Goal: Task Accomplishment & Management: Manage account settings

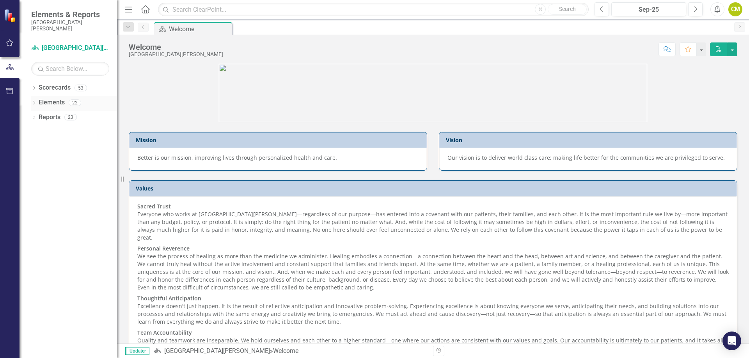
click at [53, 105] on link "Elements" at bounding box center [52, 102] width 26 height 9
click at [35, 89] on icon "Dropdown" at bounding box center [33, 89] width 5 height 4
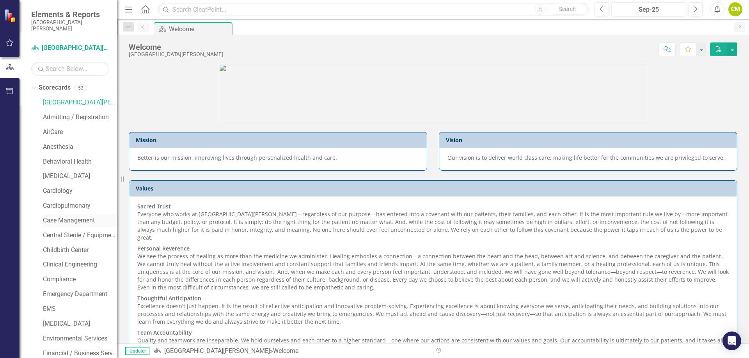
scroll to position [156, 0]
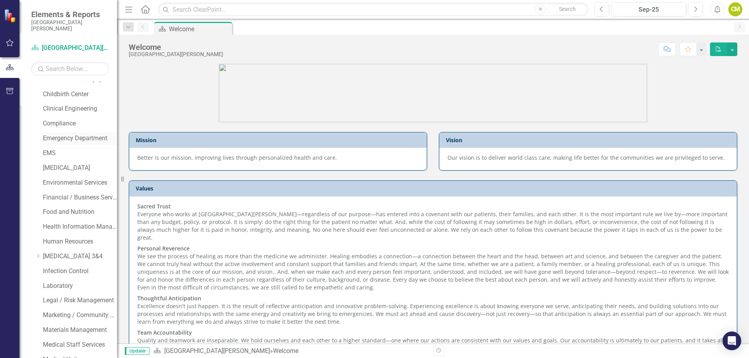
click at [77, 137] on link "Emergency Department" at bounding box center [80, 138] width 74 height 9
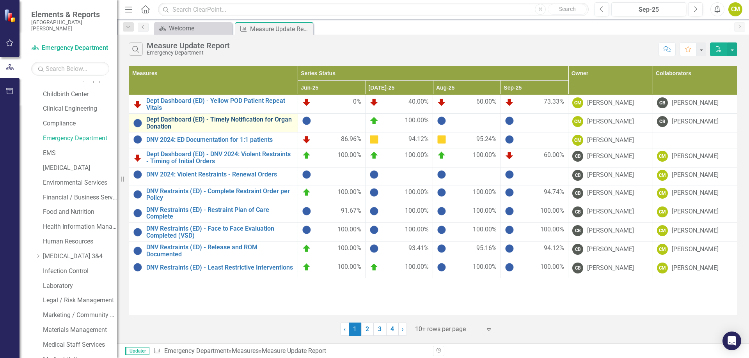
click at [269, 117] on link "Dept Dashboard (ED) - Timely Notification for Organ Donation" at bounding box center [219, 123] width 147 height 14
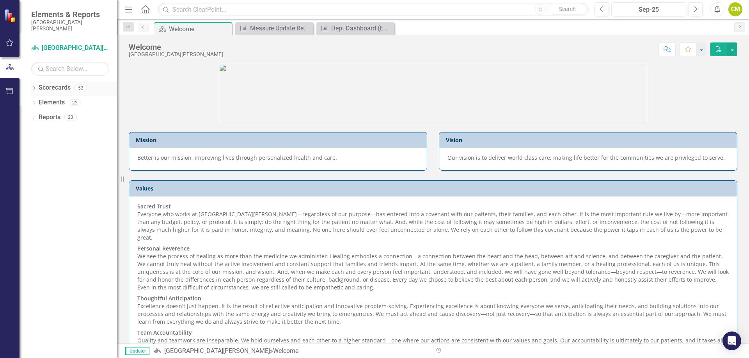
click at [32, 88] on icon "Dropdown" at bounding box center [33, 89] width 5 height 4
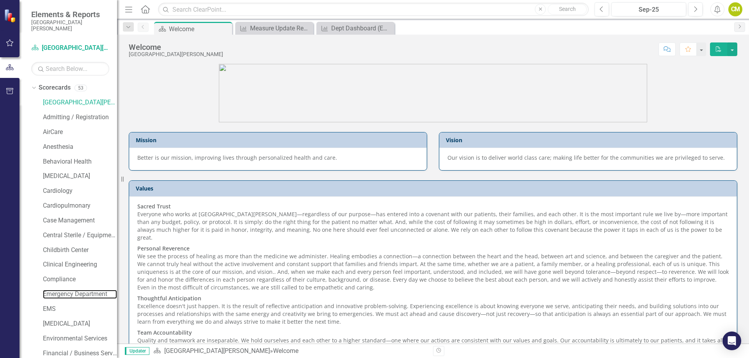
scroll to position [51, 0]
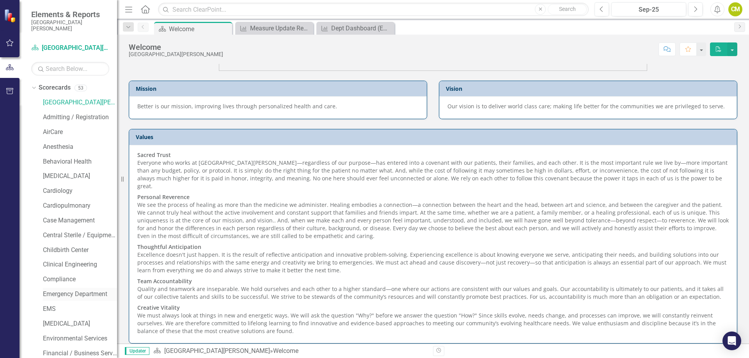
click at [54, 294] on link "Emergency Department" at bounding box center [80, 294] width 74 height 9
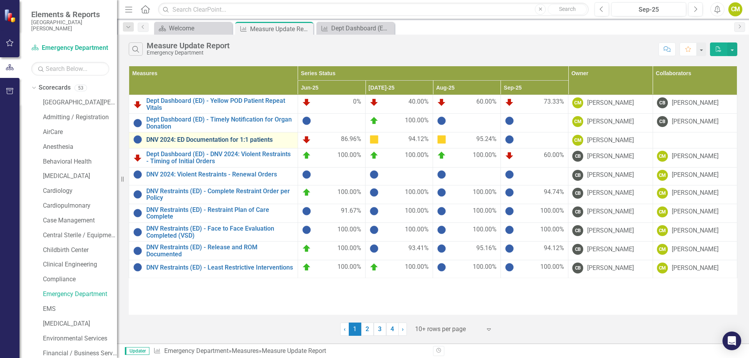
click at [235, 141] on link "DNV 2024: ED Documentation for 1:1 patients" at bounding box center [219, 139] width 147 height 7
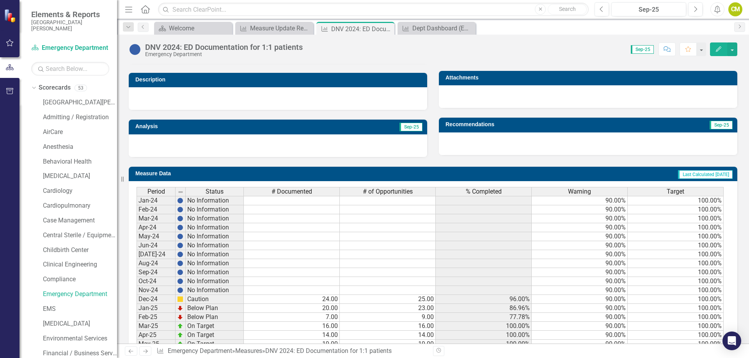
scroll to position [282, 0]
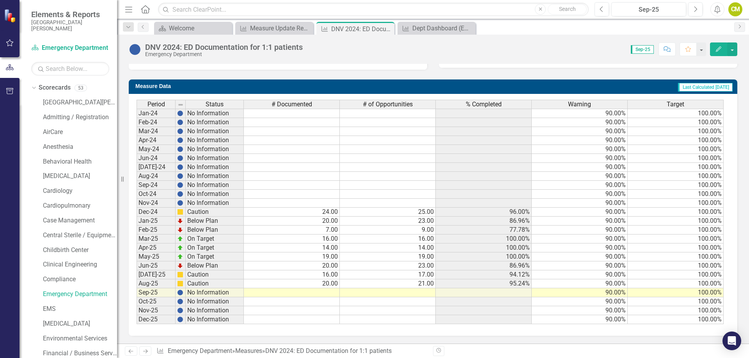
click at [329, 294] on td at bounding box center [292, 292] width 96 height 9
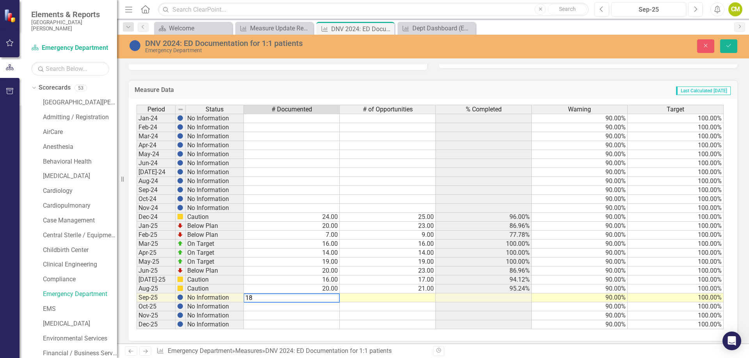
type textarea "18"
click at [428, 299] on td at bounding box center [388, 298] width 96 height 9
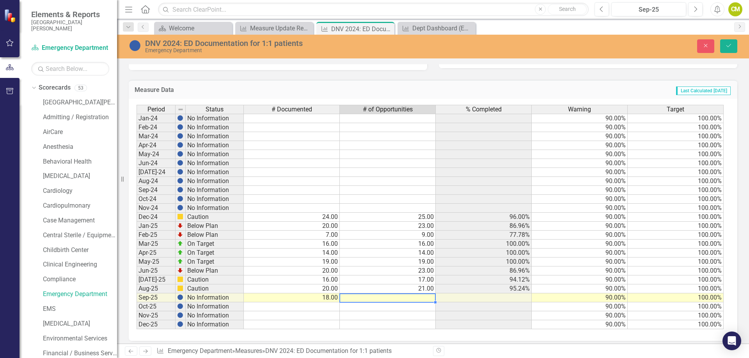
click at [428, 299] on td at bounding box center [388, 298] width 96 height 9
type textarea "23"
click at [480, 300] on td at bounding box center [483, 298] width 96 height 9
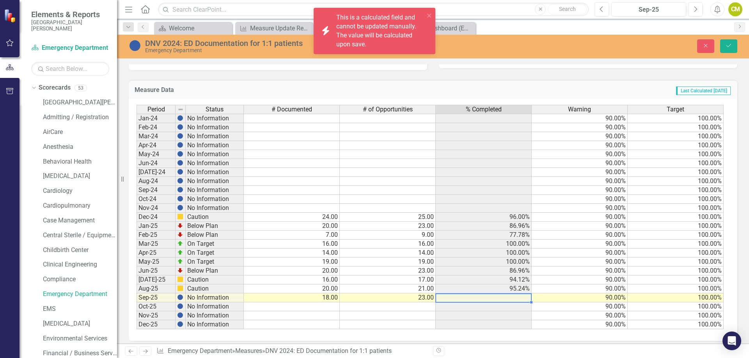
click at [480, 300] on td at bounding box center [483, 298] width 96 height 9
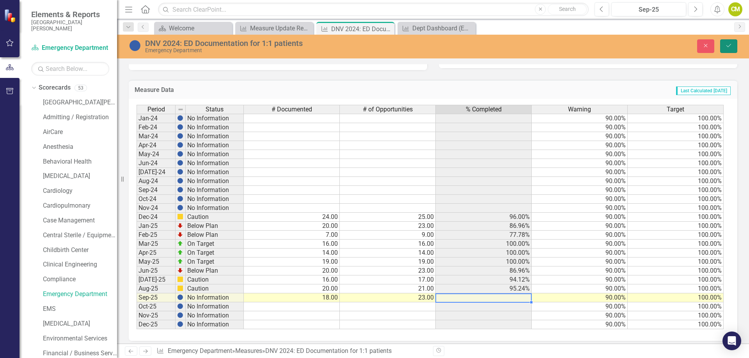
click at [727, 43] on icon "Save" at bounding box center [728, 45] width 7 height 5
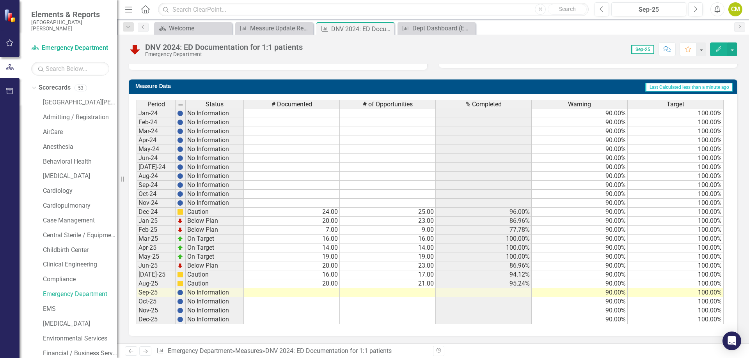
click at [333, 295] on td at bounding box center [292, 292] width 96 height 9
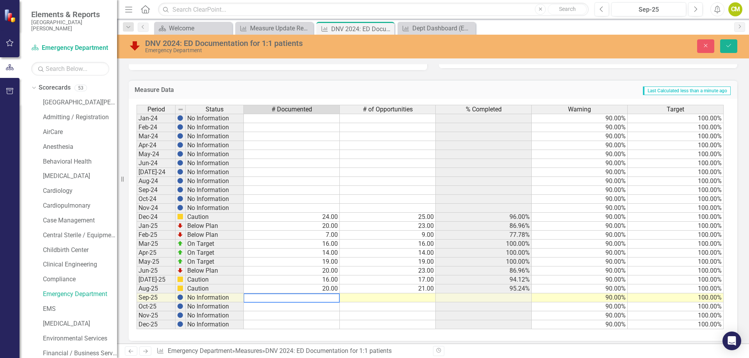
click at [314, 297] on textarea at bounding box center [291, 298] width 96 height 9
type textarea "18"
click at [400, 301] on td at bounding box center [388, 298] width 96 height 9
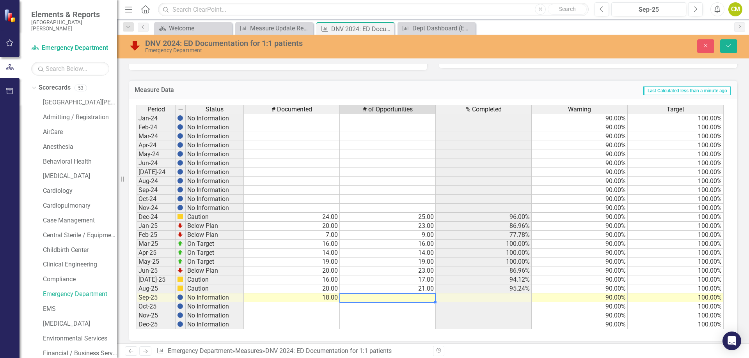
click at [400, 301] on td at bounding box center [388, 298] width 96 height 9
click at [400, 299] on td at bounding box center [388, 298] width 96 height 9
type textarea "23"
click at [726, 48] on icon "Save" at bounding box center [728, 45] width 7 height 5
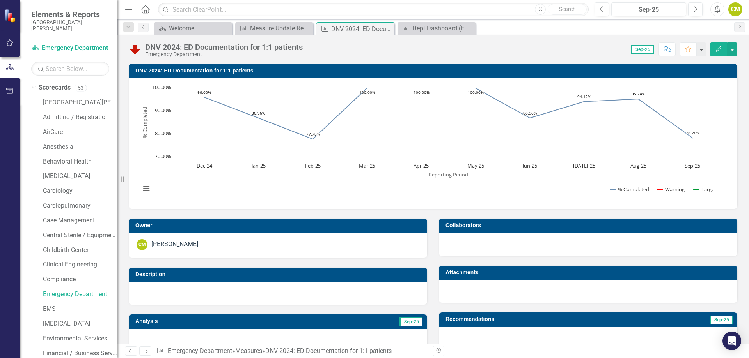
scroll to position [117, 0]
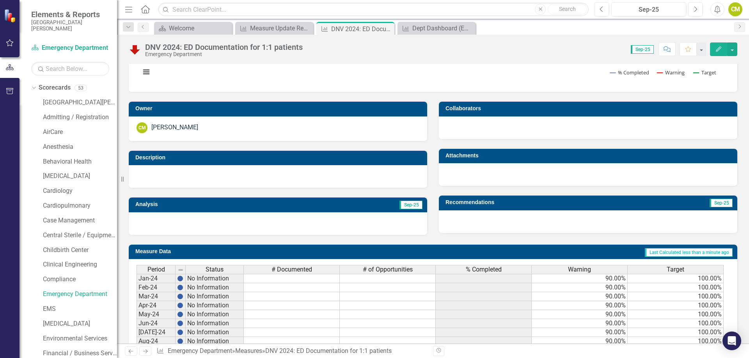
click at [230, 227] on div at bounding box center [278, 223] width 298 height 23
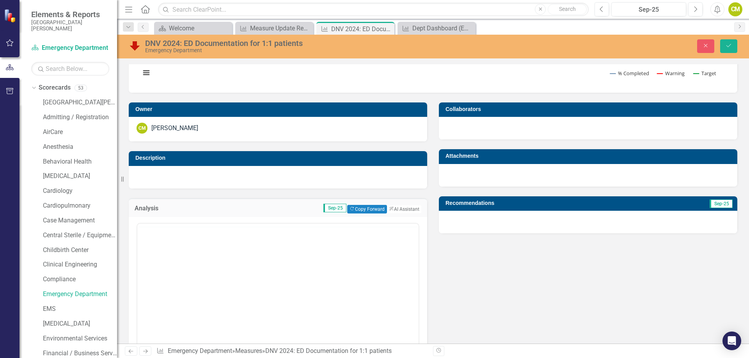
scroll to position [0, 0]
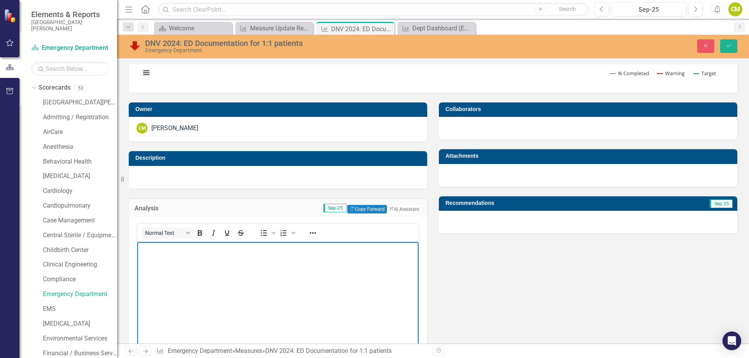
click at [258, 265] on body "Rich Text Area. Press ALT-0 for help." at bounding box center [277, 300] width 281 height 117
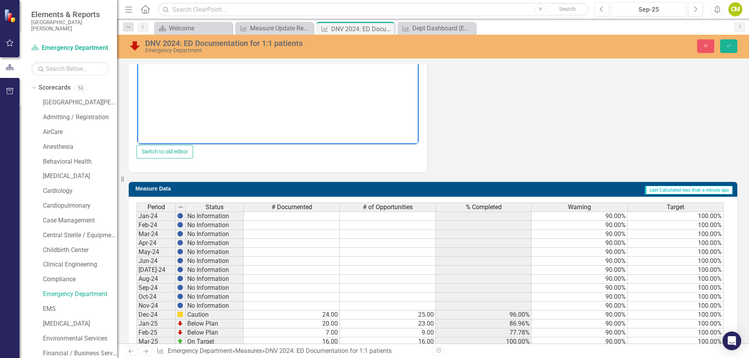
scroll to position [458, 0]
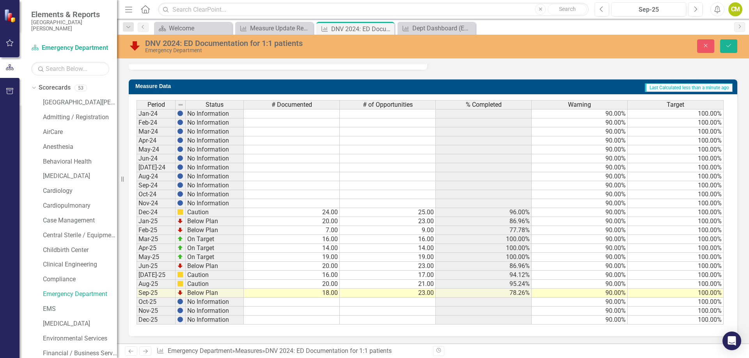
click at [328, 295] on td "18.00" at bounding box center [292, 293] width 96 height 9
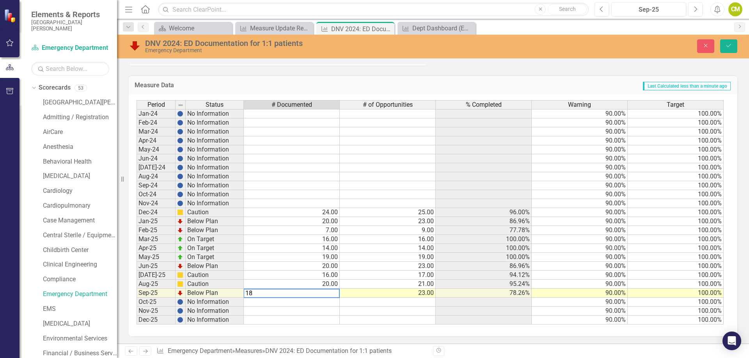
type textarea "1"
type textarea "20"
click at [721, 48] on button "Save" at bounding box center [728, 46] width 17 height 14
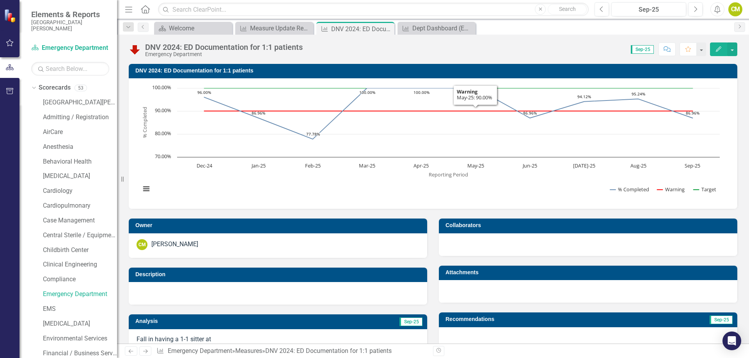
scroll to position [234, 0]
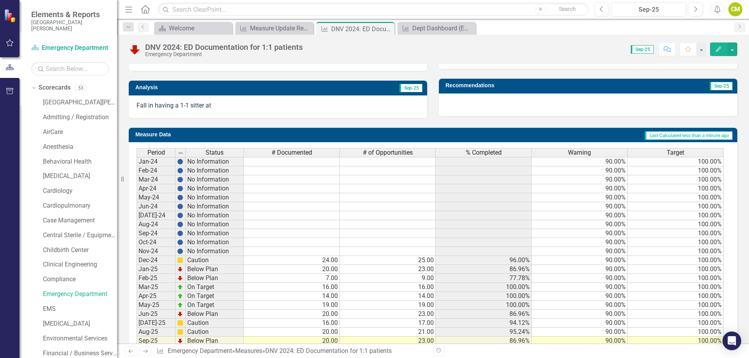
click at [244, 104] on p "Fall in having a 1-1 sitter at" at bounding box center [277, 105] width 283 height 9
click at [214, 107] on p "Fall in having a 1-1 sitter at" at bounding box center [277, 105] width 283 height 9
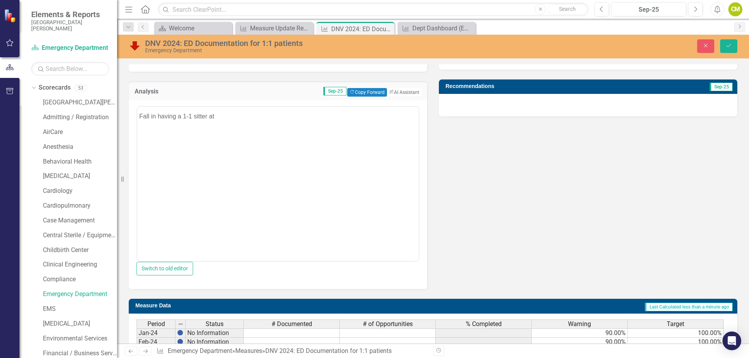
scroll to position [0, 0]
click at [212, 106] on div "<p>Fall in having a 1-1 sitter at&nbsp;</p> Switch to old editor" at bounding box center [278, 194] width 298 height 189
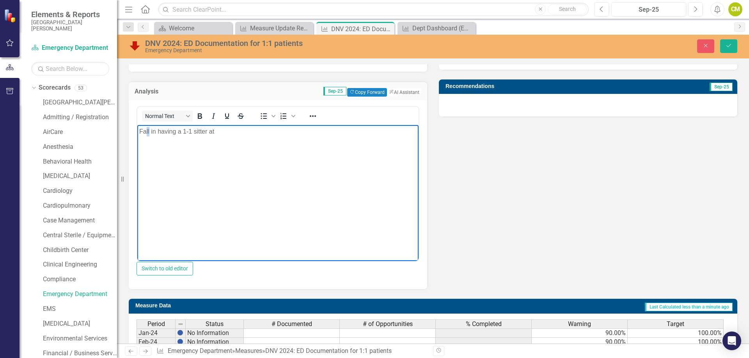
click at [146, 133] on p "Fall in having a 1-1 sitter at" at bounding box center [277, 131] width 277 height 9
drag, startPoint x: 140, startPoint y: 134, endPoint x: 127, endPoint y: 137, distance: 12.8
click at [137, 137] on html "Fall in having a 1-1 sitter at" at bounding box center [277, 183] width 281 height 117
click at [150, 133] on p "Fall in having a 1-1 sitter at" at bounding box center [277, 131] width 277 height 9
click at [241, 132] on p "Decrease in having a 1-1 sitter at" at bounding box center [277, 131] width 277 height 9
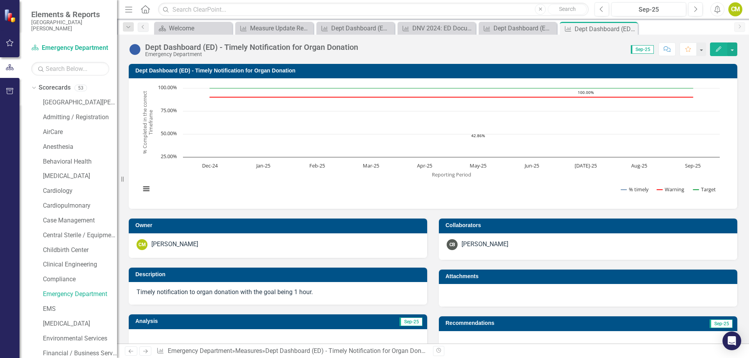
scroll to position [290, 0]
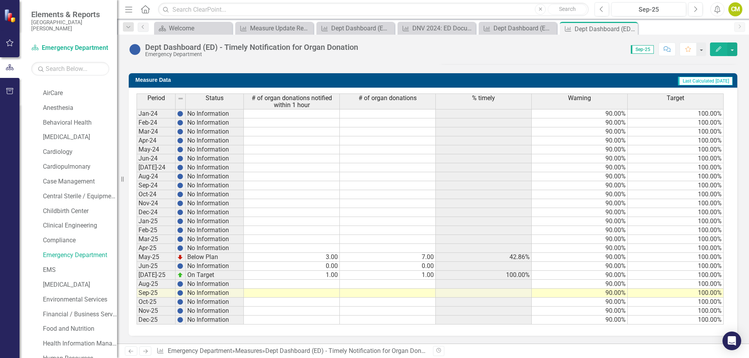
click at [323, 286] on td at bounding box center [292, 284] width 96 height 9
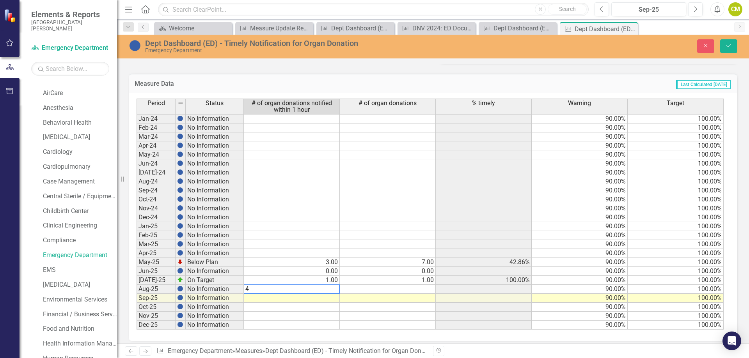
type textarea "4"
click at [417, 288] on td at bounding box center [388, 289] width 96 height 9
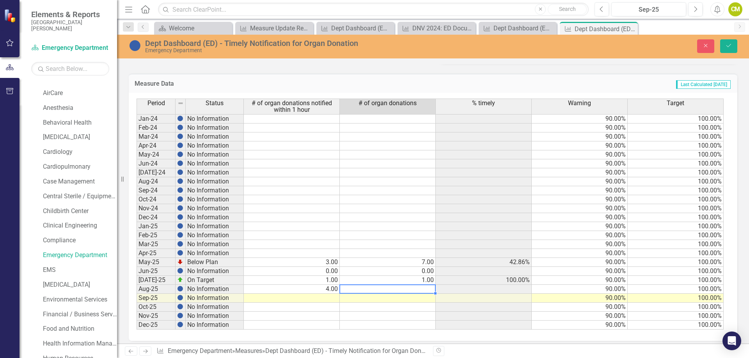
click at [417, 288] on td at bounding box center [388, 289] width 96 height 9
type textarea "4"
click at [728, 45] on icon "Save" at bounding box center [728, 45] width 7 height 5
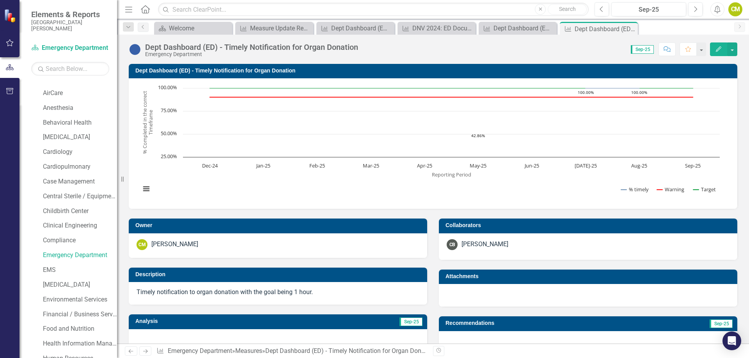
scroll to position [195, 0]
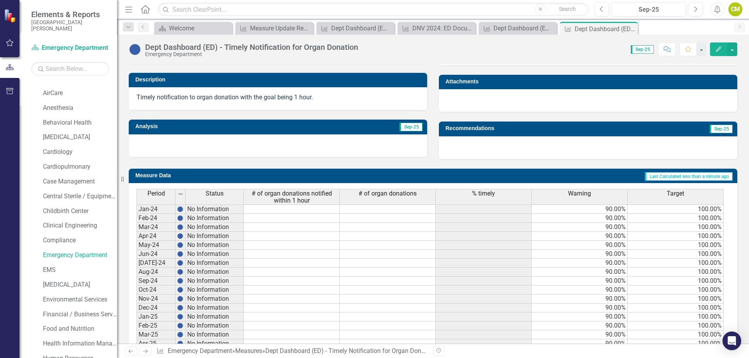
click at [273, 154] on div at bounding box center [278, 146] width 298 height 23
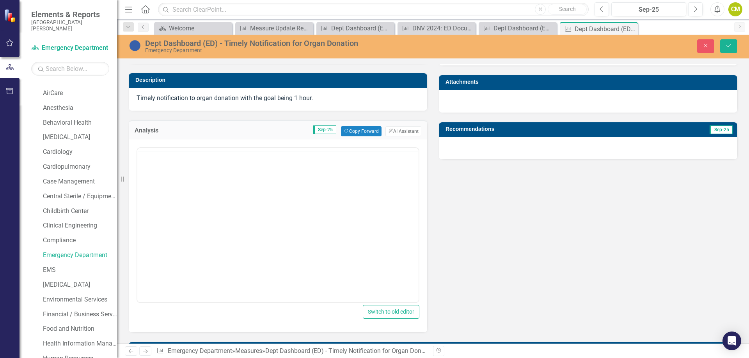
scroll to position [0, 0]
click at [273, 145] on div "Normal Text To open the popup, press Shift+Enter To open the popup, press Shift…" at bounding box center [277, 224] width 283 height 158
click at [203, 193] on body "Rich Text Area. Press ALT-0 for help." at bounding box center [277, 224] width 281 height 117
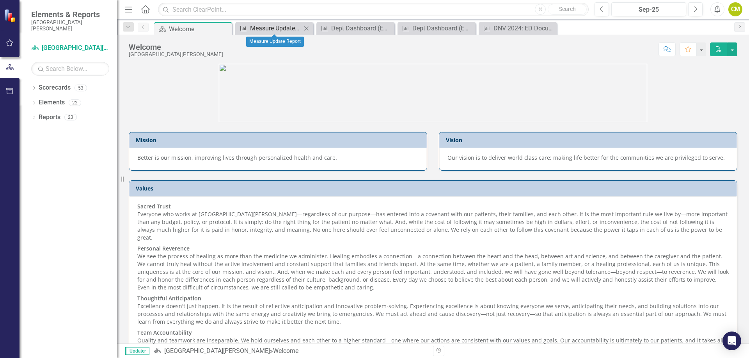
click at [287, 28] on div "Measure Update Report" at bounding box center [275, 28] width 51 height 10
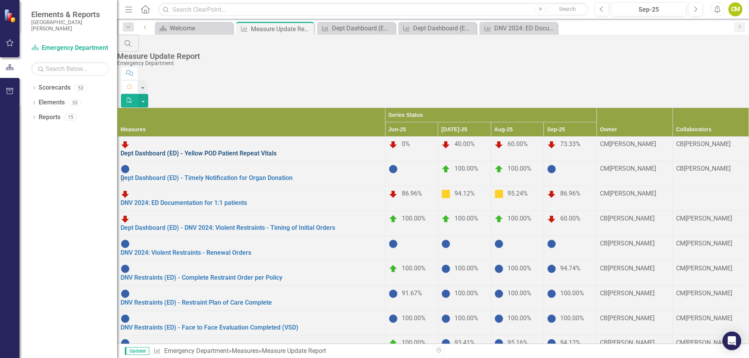
click at [224, 150] on link "Dept Dashboard (ED) - Yellow POD Patient Repeat Vitals" at bounding box center [198, 153] width 156 height 7
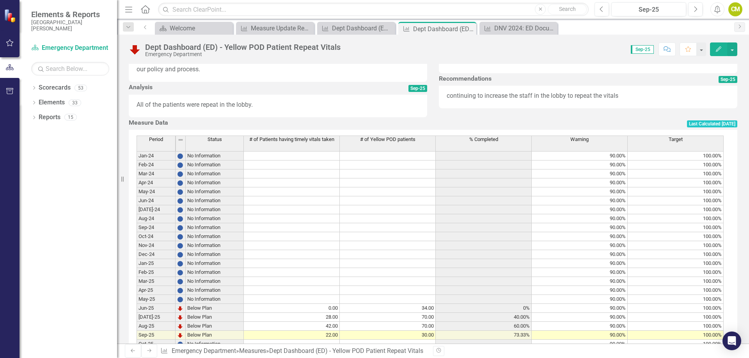
scroll to position [297, 0]
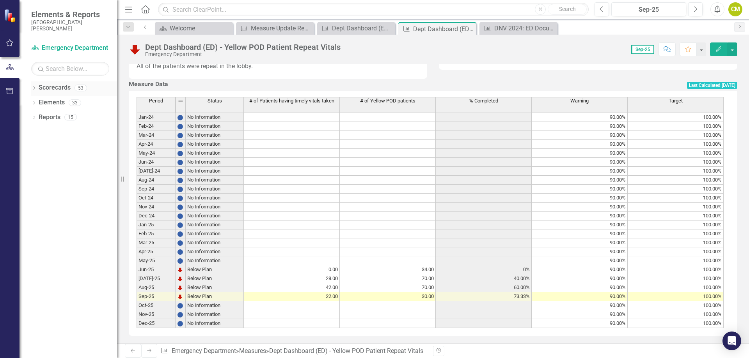
click at [44, 88] on link "Scorecards" at bounding box center [55, 87] width 32 height 9
click at [35, 88] on icon at bounding box center [34, 88] width 2 height 4
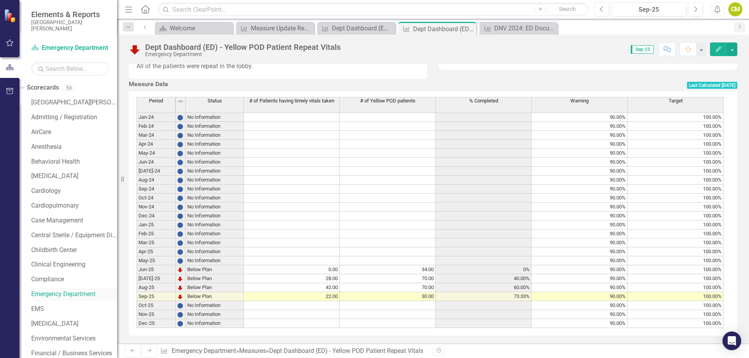
click at [73, 297] on link "Emergency Department" at bounding box center [74, 294] width 86 height 9
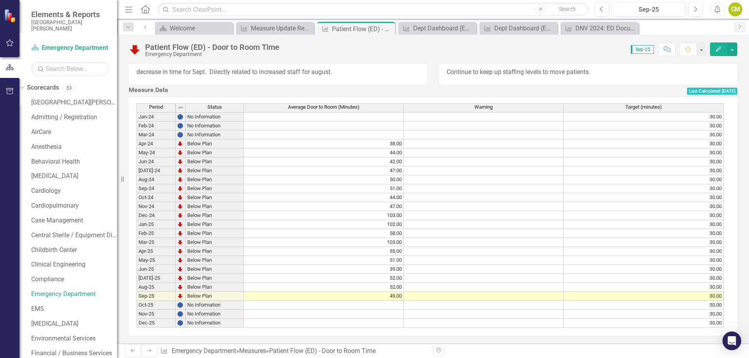
scroll to position [282, 0]
click at [147, 352] on icon at bounding box center [149, 351] width 4 height 4
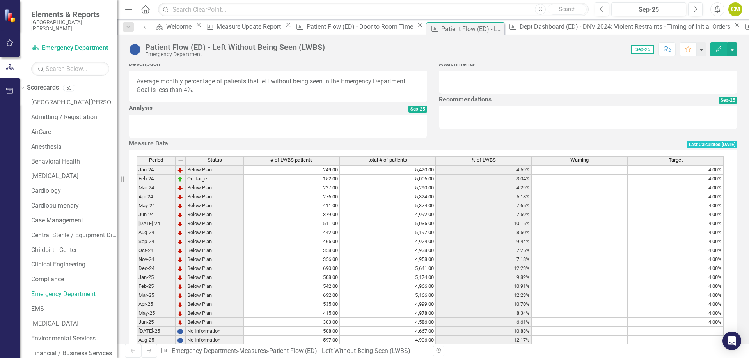
scroll to position [291, 0]
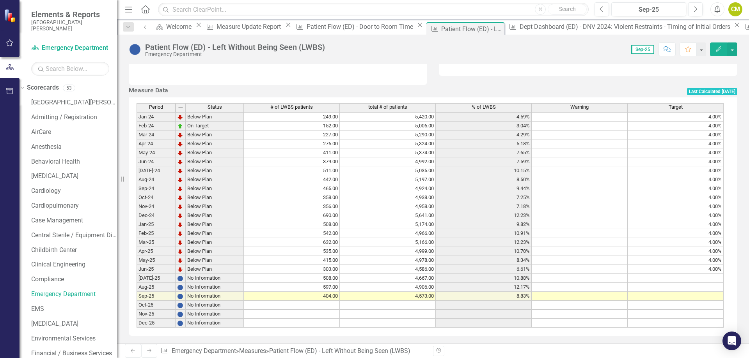
click at [146, 351] on icon "Next" at bounding box center [149, 351] width 6 height 5
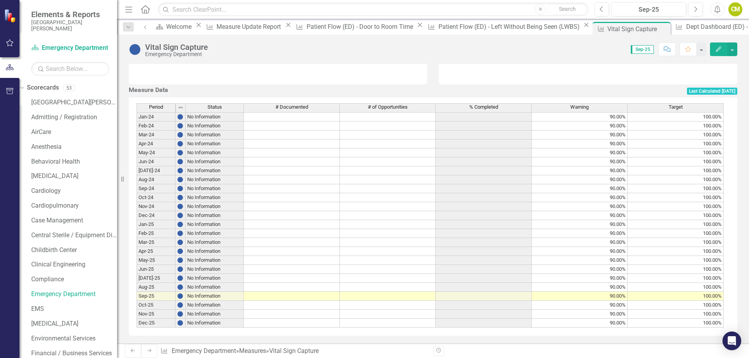
scroll to position [282, 0]
click at [148, 350] on icon "Next" at bounding box center [149, 351] width 6 height 5
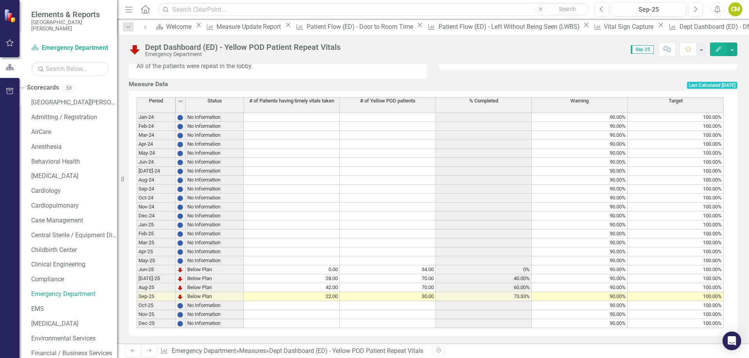
scroll to position [297, 0]
click at [147, 352] on icon at bounding box center [149, 351] width 4 height 4
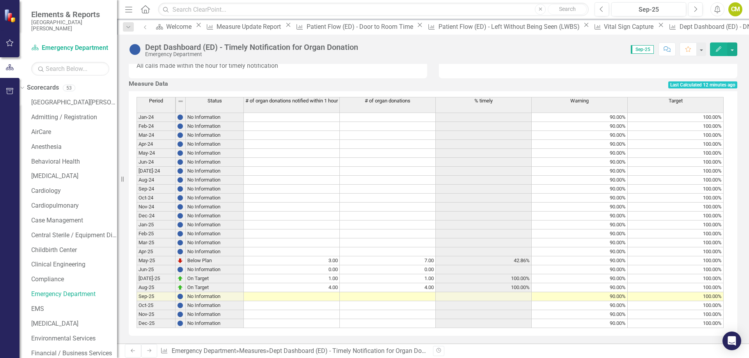
scroll to position [290, 0]
click at [146, 349] on icon "Next" at bounding box center [149, 351] width 6 height 5
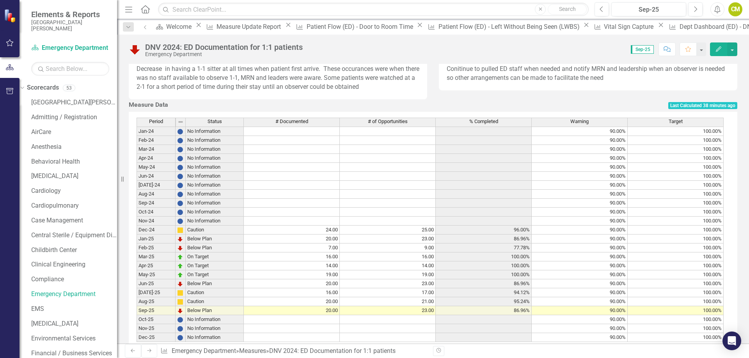
scroll to position [300, 0]
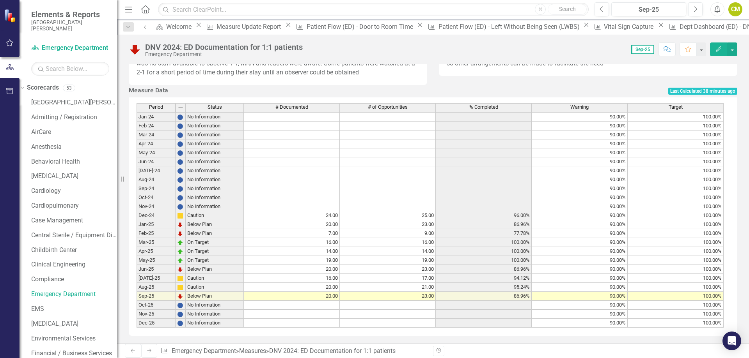
click at [146, 349] on icon "Next" at bounding box center [149, 351] width 6 height 5
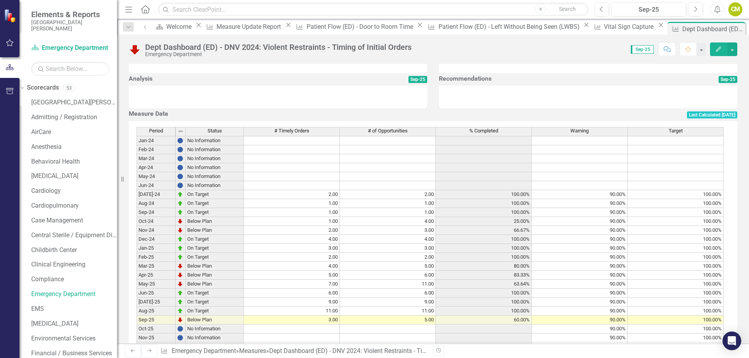
scroll to position [284, 0]
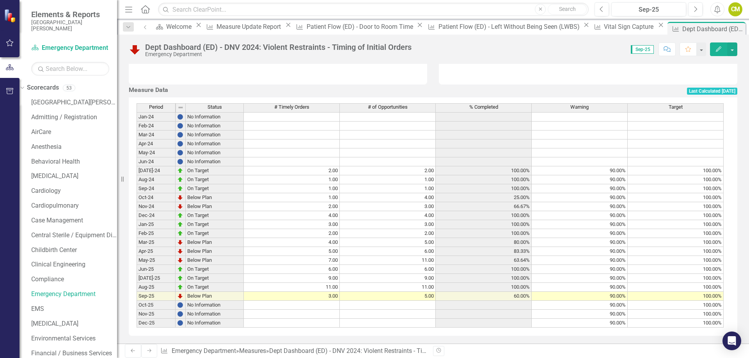
click at [631, 355] on div "Revision History" at bounding box center [741, 351] width 616 height 10
